Goal: Information Seeking & Learning: Find specific page/section

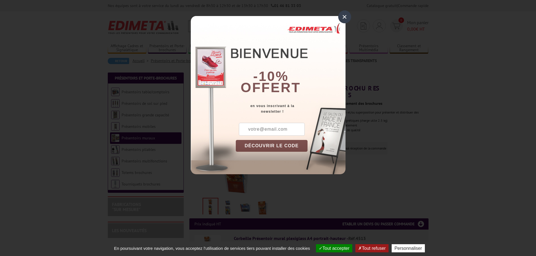
click at [347, 19] on div "×" at bounding box center [344, 16] width 13 height 13
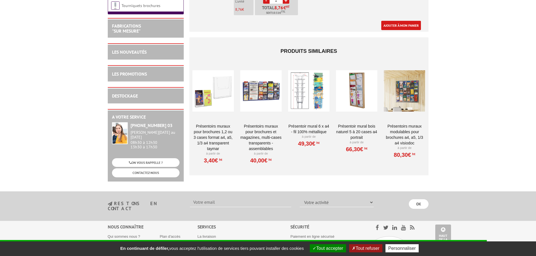
scroll to position [394, 0]
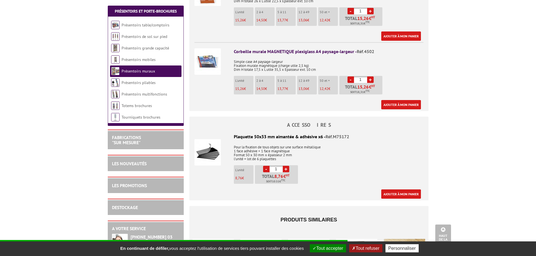
click at [211, 143] on img at bounding box center [207, 152] width 26 height 26
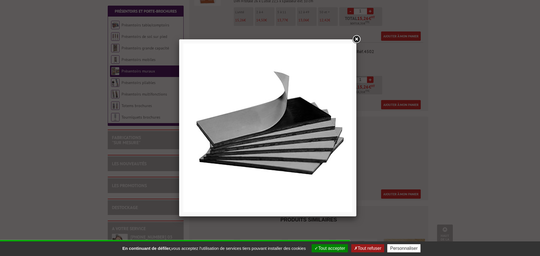
click at [357, 39] on link at bounding box center [356, 39] width 10 height 10
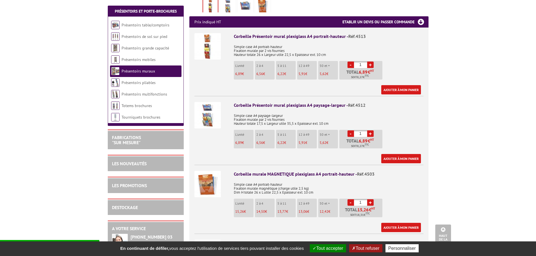
scroll to position [112, 0]
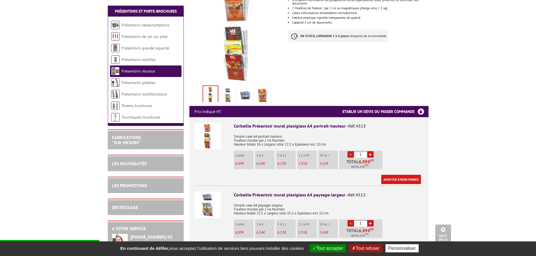
click at [208, 129] on img at bounding box center [207, 136] width 26 height 26
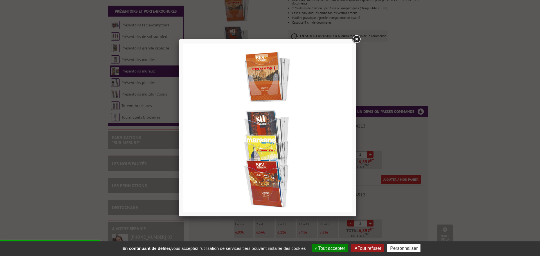
click at [355, 40] on link at bounding box center [356, 39] width 10 height 10
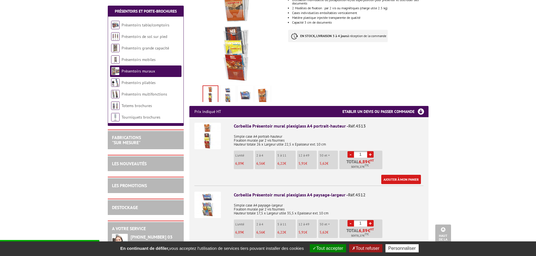
click at [201, 201] on img at bounding box center [207, 205] width 26 height 26
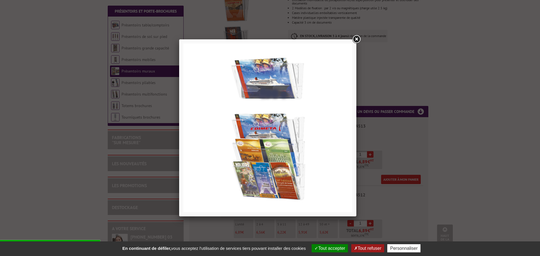
click at [354, 37] on link at bounding box center [356, 39] width 10 height 10
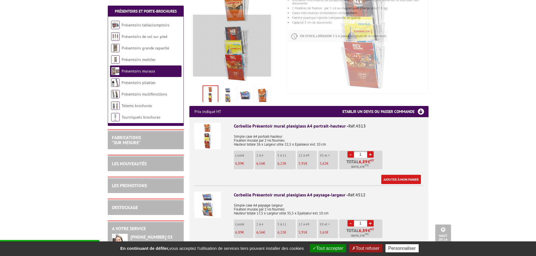
click at [232, 47] on div at bounding box center [232, 46] width 78 height 62
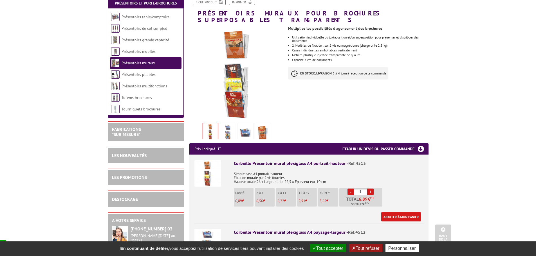
scroll to position [0, 0]
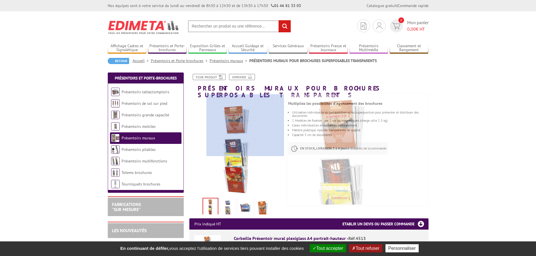
click at [245, 118] on div at bounding box center [245, 125] width 78 height 62
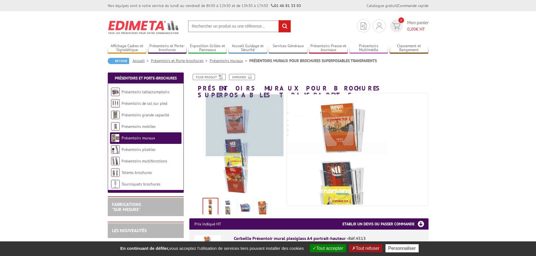
click at [245, 118] on div at bounding box center [245, 125] width 78 height 62
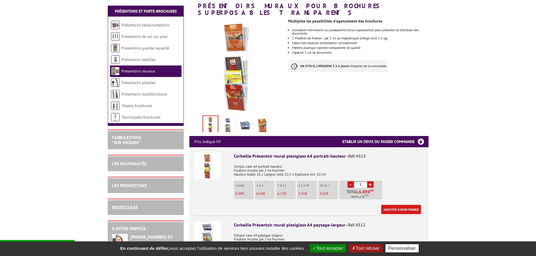
scroll to position [84, 0]
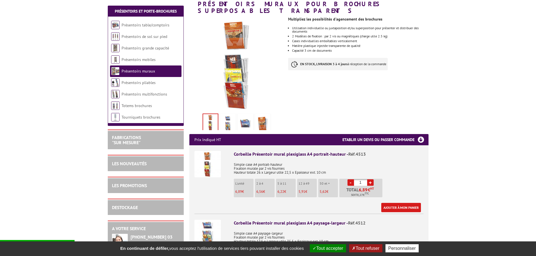
click at [199, 157] on img at bounding box center [207, 164] width 26 height 26
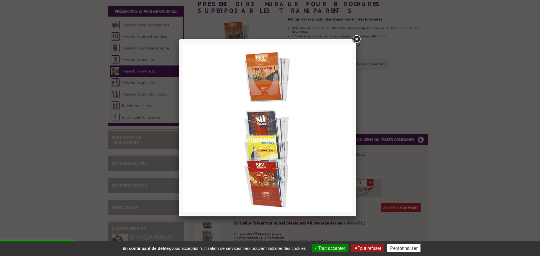
click at [357, 40] on link at bounding box center [356, 39] width 10 height 10
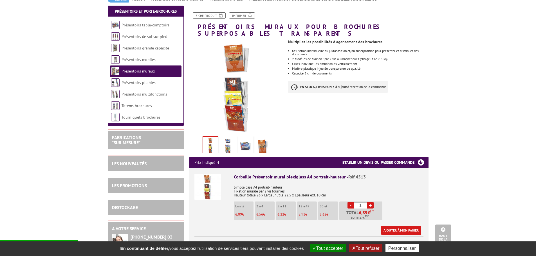
scroll to position [56, 0]
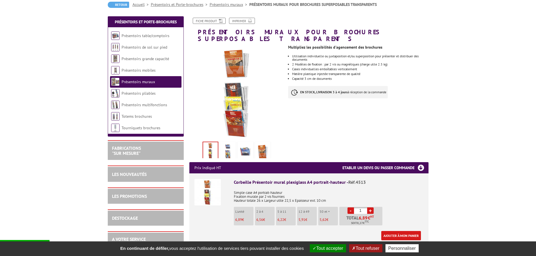
click at [225, 145] on img at bounding box center [227, 151] width 13 height 17
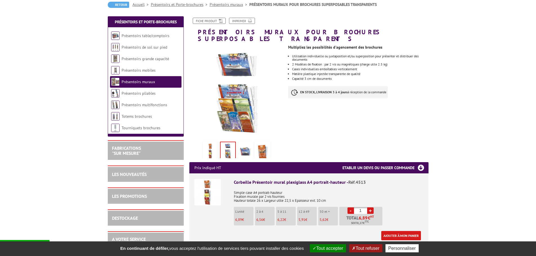
click at [204, 143] on img at bounding box center [210, 151] width 13 height 17
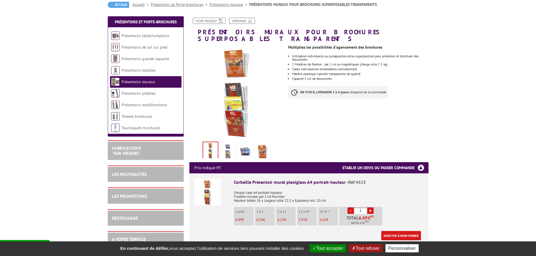
click at [221, 143] on img at bounding box center [227, 151] width 13 height 17
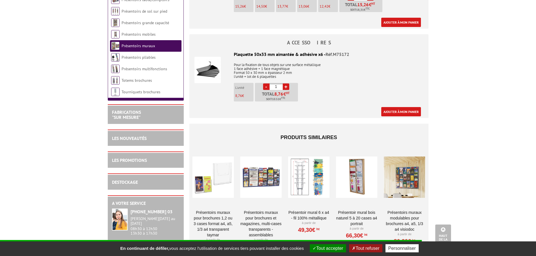
scroll to position [478, 0]
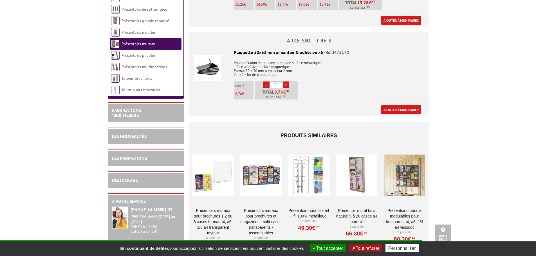
click at [208, 180] on div at bounding box center [212, 175] width 41 height 56
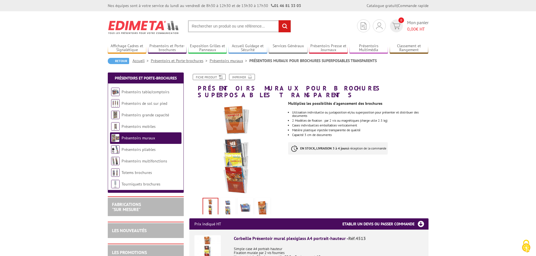
click at [198, 25] on input "text" at bounding box center [239, 26] width 103 height 12
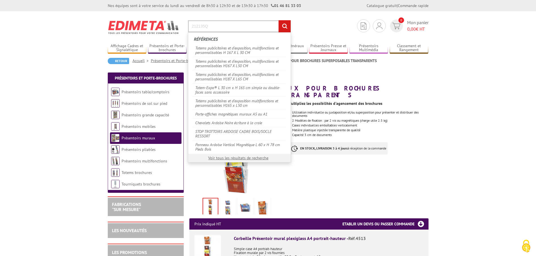
type input "212135Q"
click at [284, 24] on input "rechercher" at bounding box center [284, 26] width 12 height 12
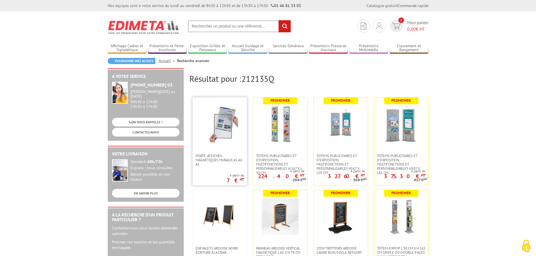
click at [229, 127] on img at bounding box center [219, 124] width 37 height 37
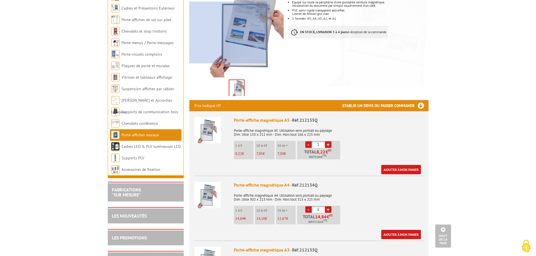
scroll to position [56, 0]
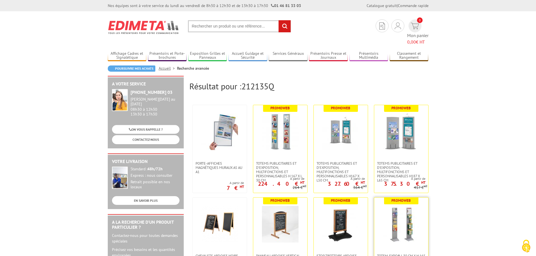
click at [408, 224] on img at bounding box center [401, 224] width 37 height 37
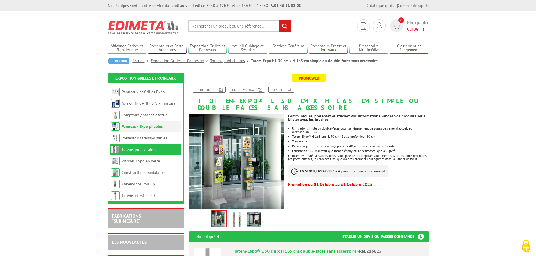
click at [130, 126] on link "Panneaux Expo pliables" at bounding box center [141, 126] width 41 height 5
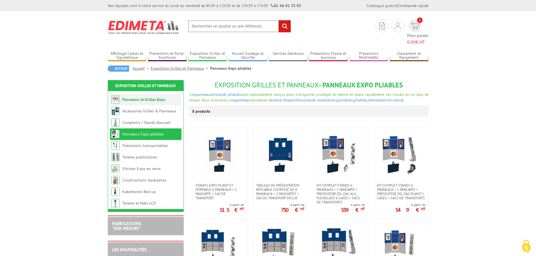
click at [148, 94] on li "Panneaux et Grilles Expo" at bounding box center [145, 100] width 71 height 12
click at [148, 97] on link "Panneaux et Grilles Expo" at bounding box center [143, 99] width 43 height 5
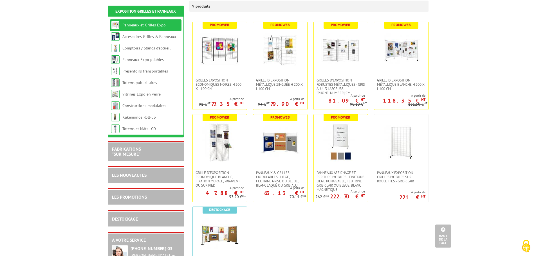
scroll to position [84, 0]
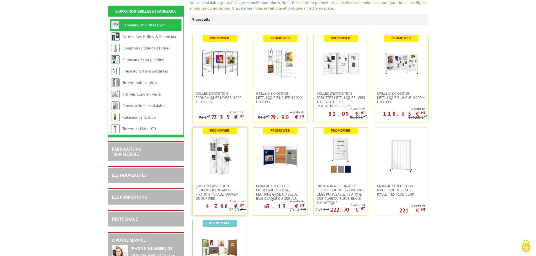
click at [214, 150] on img at bounding box center [219, 155] width 39 height 39
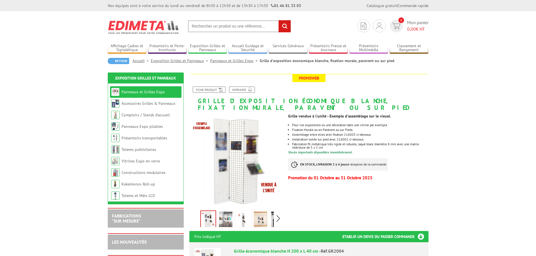
click at [242, 159] on img at bounding box center [236, 161] width 95 height 95
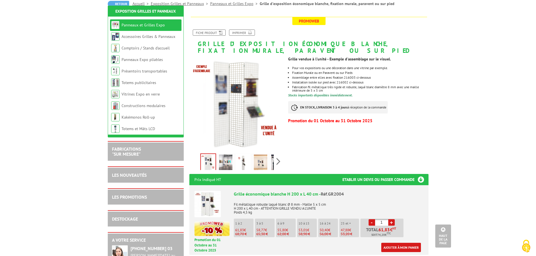
scroll to position [56, 0]
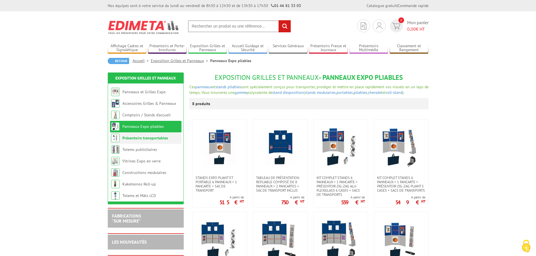
click at [156, 137] on link "Présentoirs transportables" at bounding box center [145, 138] width 46 height 5
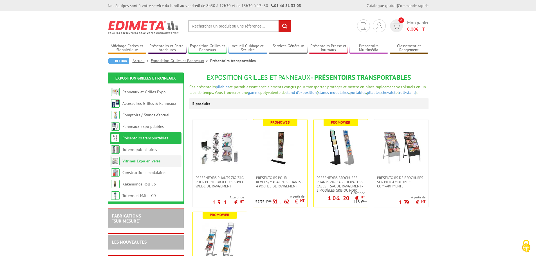
click at [154, 162] on link "Vitrines Expo en verre" at bounding box center [141, 161] width 38 height 5
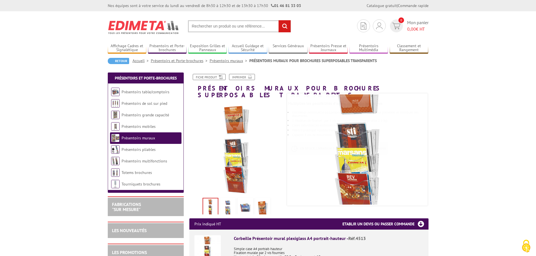
click at [222, 24] on input "text" at bounding box center [239, 26] width 103 height 12
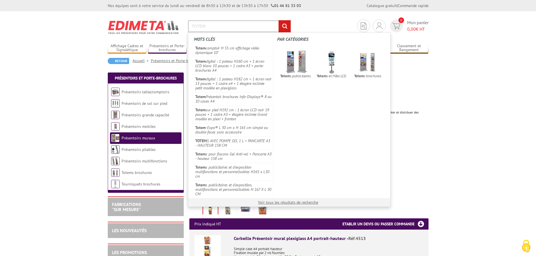
type input "TOTEM"
click at [278, 20] on input "rechercher" at bounding box center [284, 26] width 12 height 12
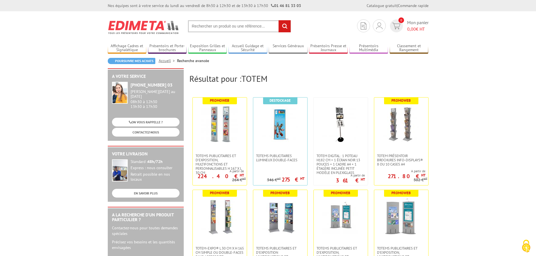
click at [222, 23] on input "text" at bounding box center [239, 26] width 103 height 12
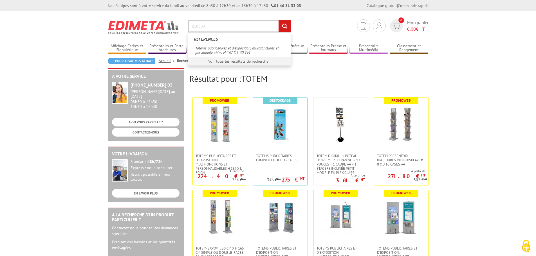
type input "216530"
click at [287, 26] on input "rechercher" at bounding box center [284, 26] width 12 height 12
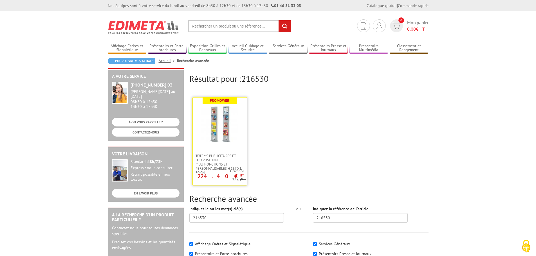
click at [215, 131] on img at bounding box center [219, 124] width 37 height 37
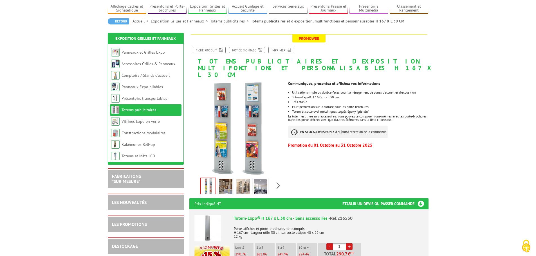
scroll to position [84, 0]
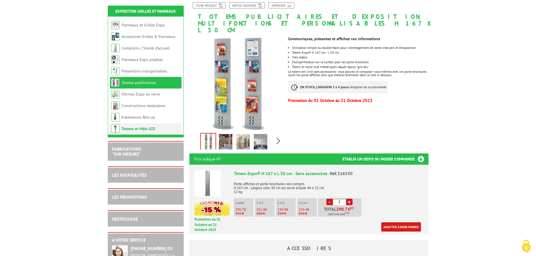
click at [138, 127] on link "Totems et Mâts LCD" at bounding box center [137, 128] width 33 height 5
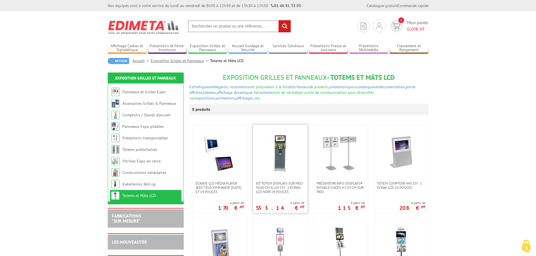
click at [285, 152] on img at bounding box center [279, 153] width 39 height 39
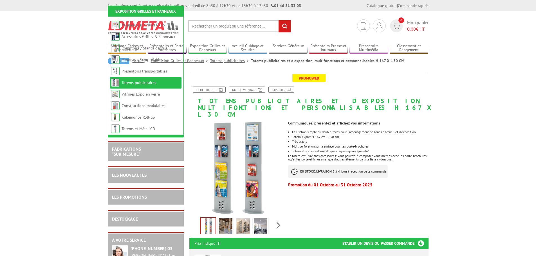
scroll to position [84, 0]
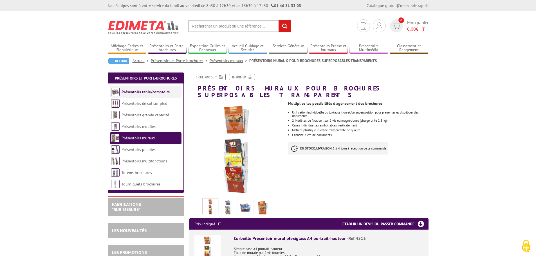
click at [153, 93] on link "Présentoirs table/comptoirs" at bounding box center [145, 91] width 48 height 5
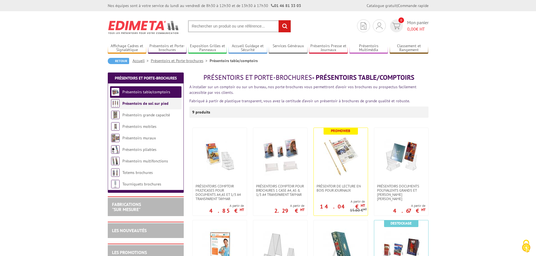
click at [145, 104] on link "Présentoirs de sol sur pied" at bounding box center [145, 103] width 46 height 5
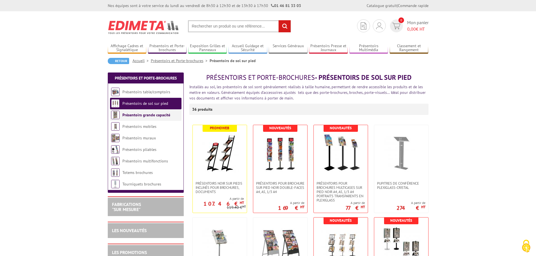
click at [146, 116] on link "Présentoirs grande capacité" at bounding box center [146, 114] width 48 height 5
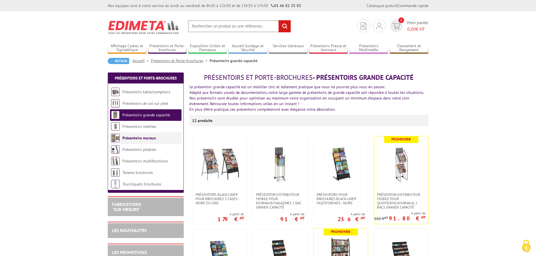
click at [147, 133] on li "Présentoirs muraux" at bounding box center [145, 138] width 71 height 12
click at [147, 124] on link "Présentoirs mobiles" at bounding box center [139, 126] width 34 height 5
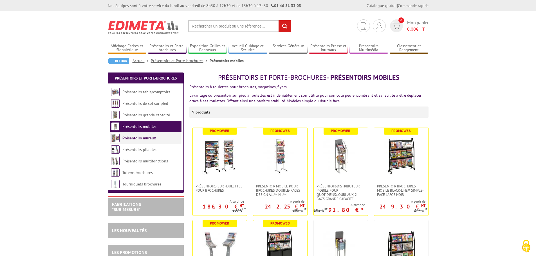
click at [147, 139] on link "Présentoirs muraux" at bounding box center [138, 138] width 33 height 5
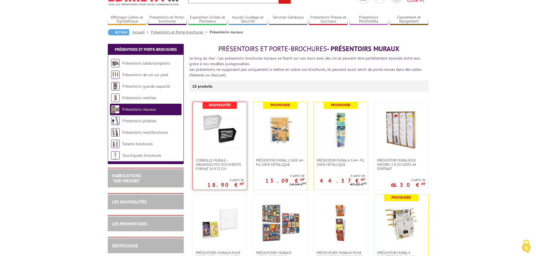
scroll to position [56, 0]
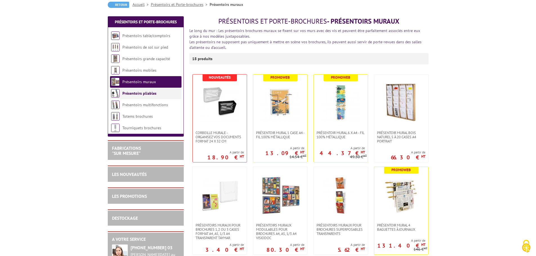
click at [144, 93] on link "Présentoirs pliables" at bounding box center [139, 93] width 34 height 5
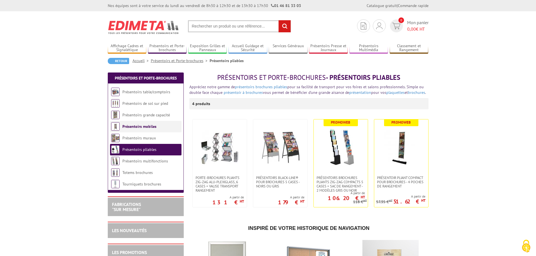
click at [145, 129] on li "Présentoirs mobiles" at bounding box center [145, 127] width 71 height 12
click at [139, 137] on link "Présentoirs muraux" at bounding box center [138, 138] width 33 height 5
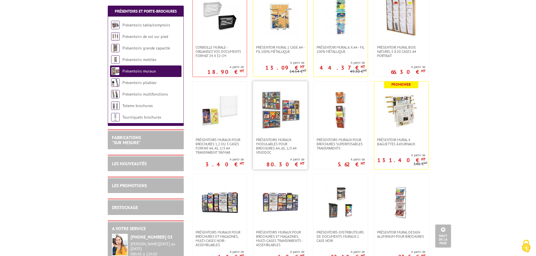
scroll to position [141, 0]
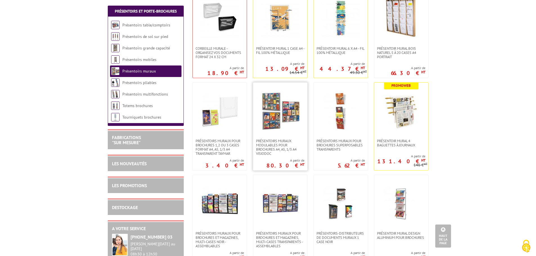
click at [268, 102] on img at bounding box center [279, 110] width 39 height 39
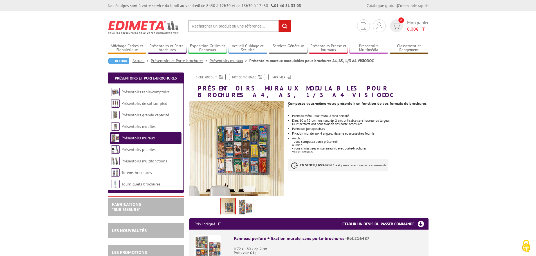
click at [197, 27] on input "text" at bounding box center [239, 26] width 103 height 12
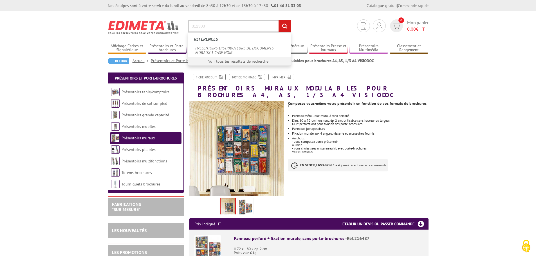
type input "312303"
click at [287, 27] on input "rechercher" at bounding box center [284, 26] width 12 height 12
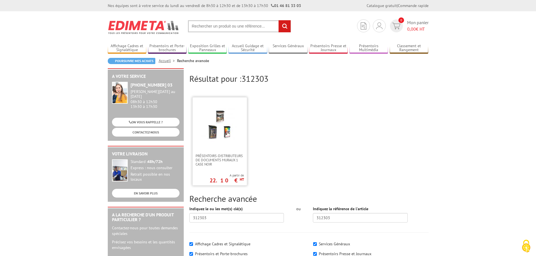
click at [219, 133] on img at bounding box center [219, 124] width 37 height 37
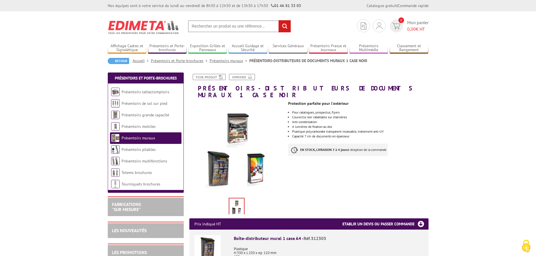
click at [241, 116] on img at bounding box center [236, 148] width 95 height 95
